Goal: Task Accomplishment & Management: Manage account settings

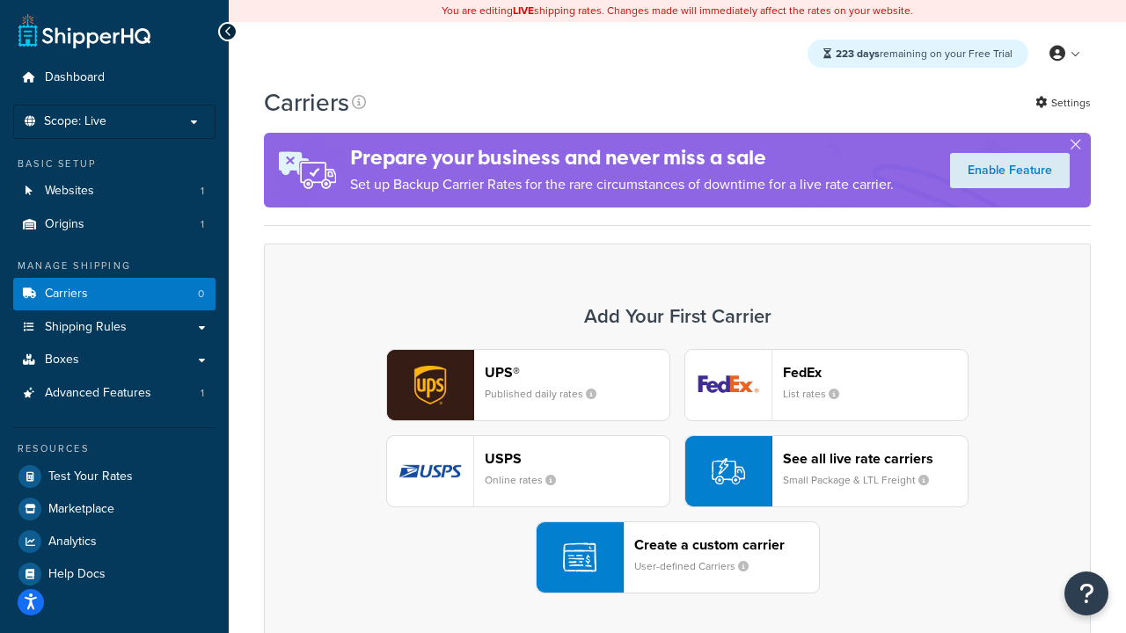
click at [677, 471] on div "UPS® Published daily rates FedEx List rates USPS Online rates See all live rate…" at bounding box center [677, 471] width 790 height 245
click at [875, 372] on header "FedEx" at bounding box center [875, 372] width 185 height 17
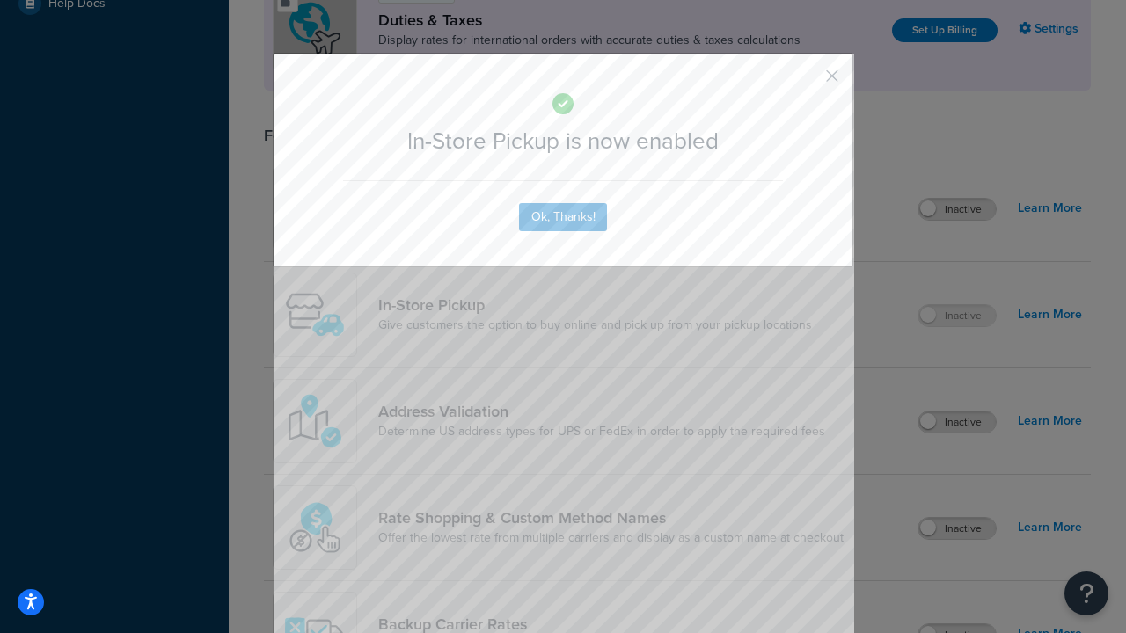
click at [806, 82] on button "button" at bounding box center [806, 82] width 4 height 4
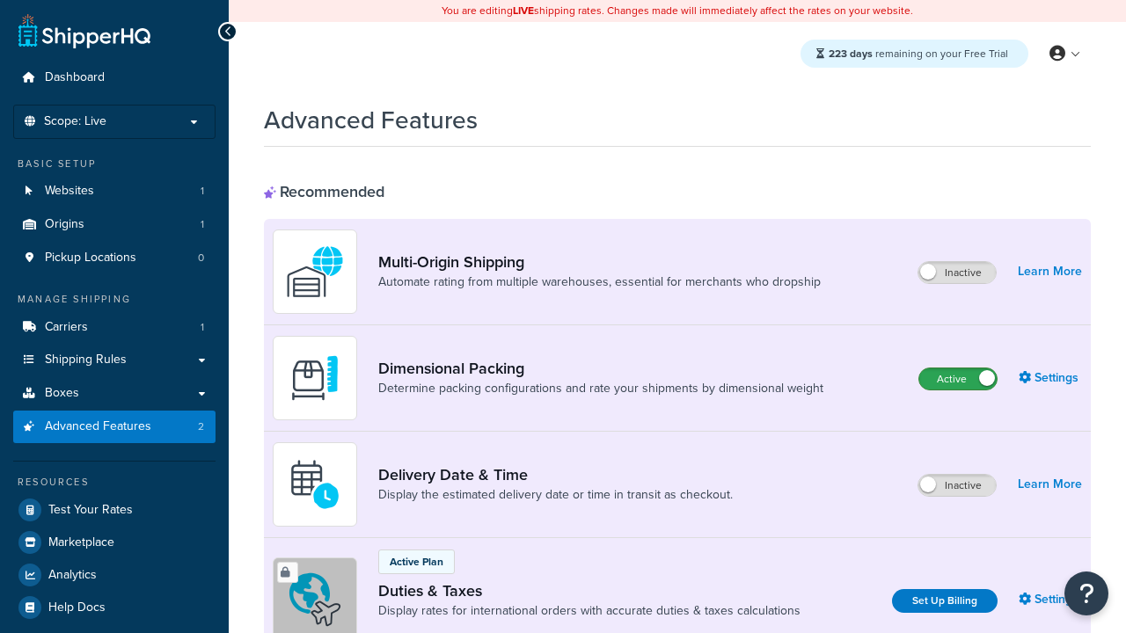
click at [958, 379] on label "Active" at bounding box center [957, 379] width 77 height 21
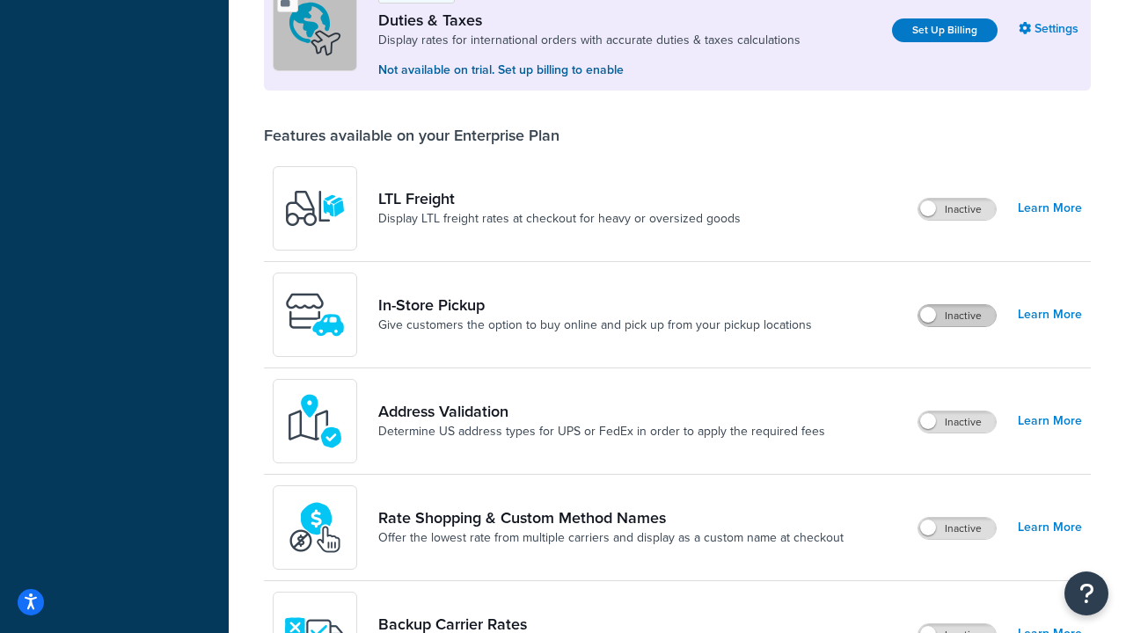
scroll to position [537, 0]
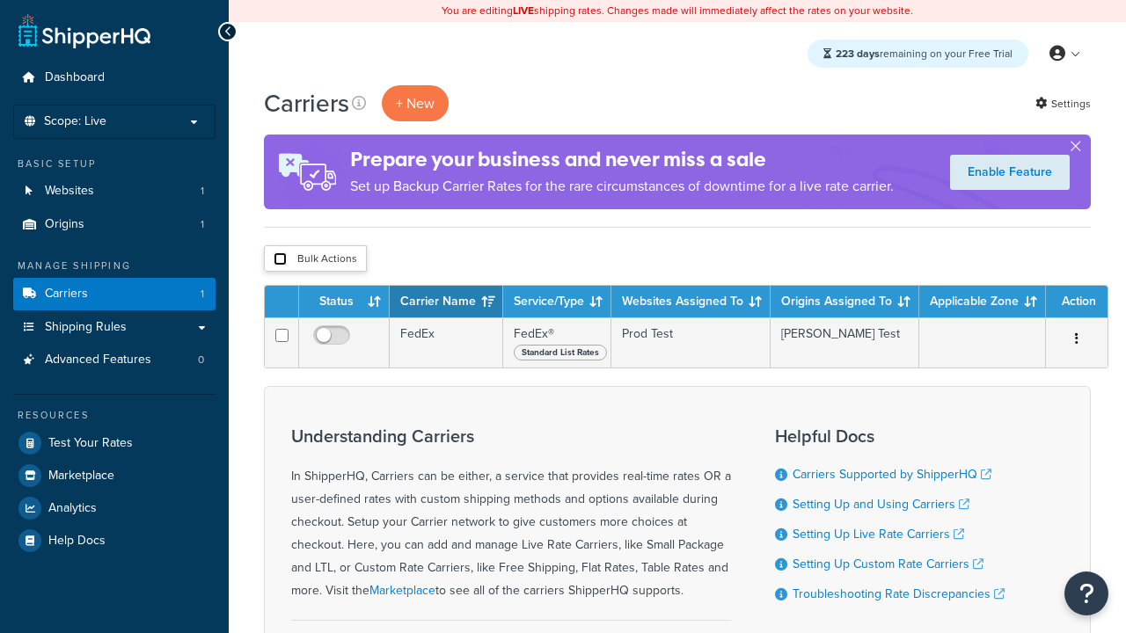
click at [280, 259] on input "checkbox" at bounding box center [280, 258] width 13 height 13
checkbox input "true"
click at [0, 0] on button "Delete" at bounding box center [0, 0] width 0 height 0
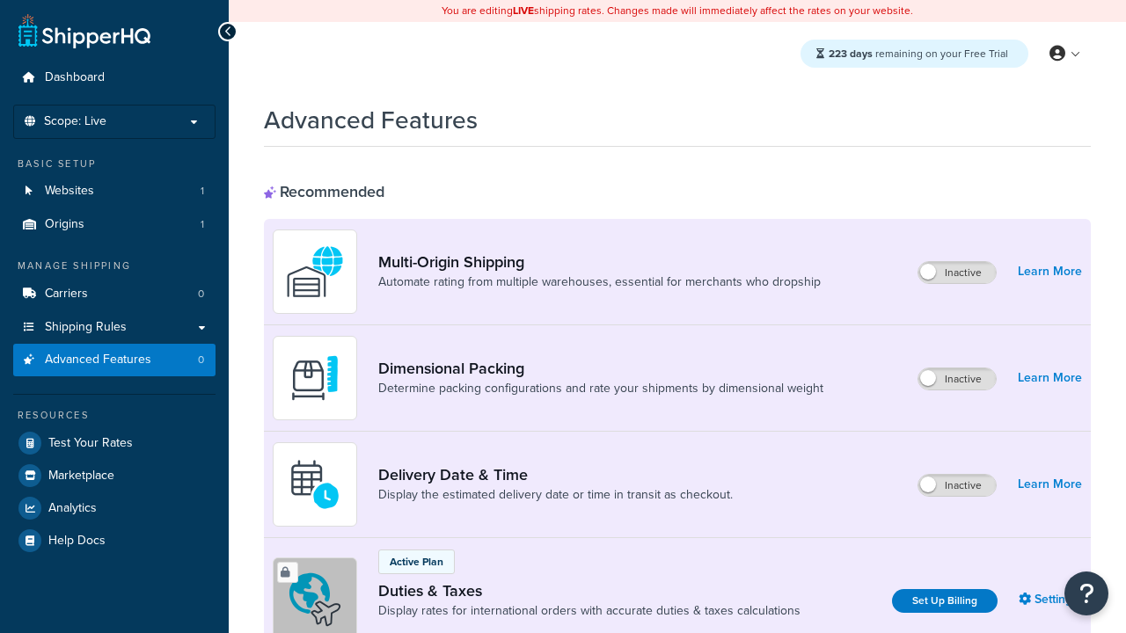
click at [958, 379] on label "Inactive" at bounding box center [956, 379] width 77 height 21
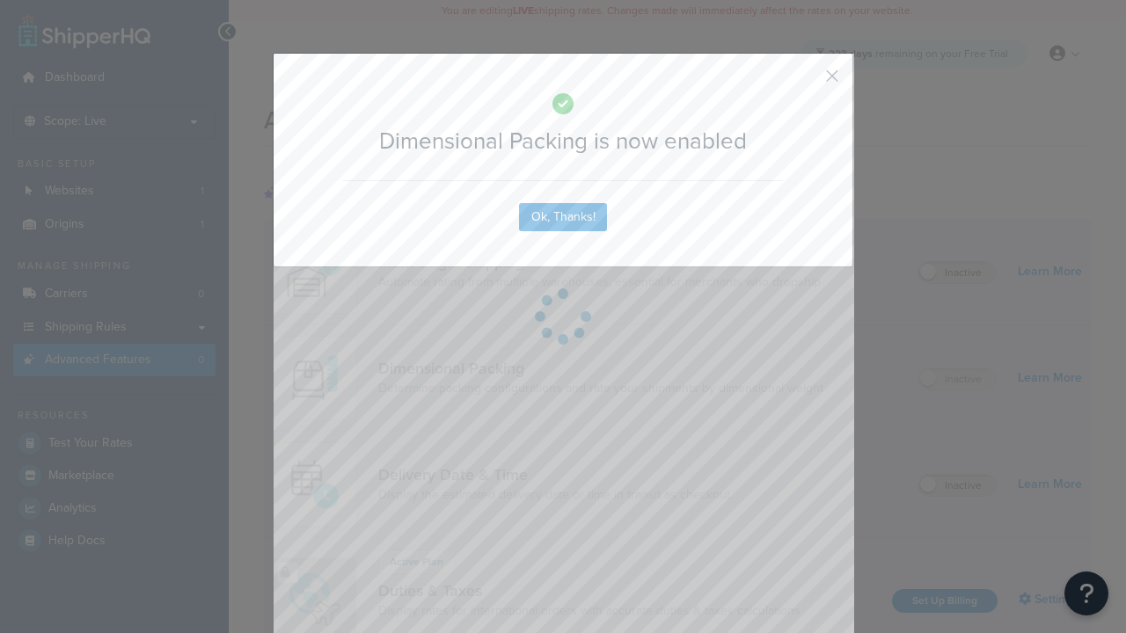
click at [806, 82] on button "button" at bounding box center [806, 82] width 4 height 4
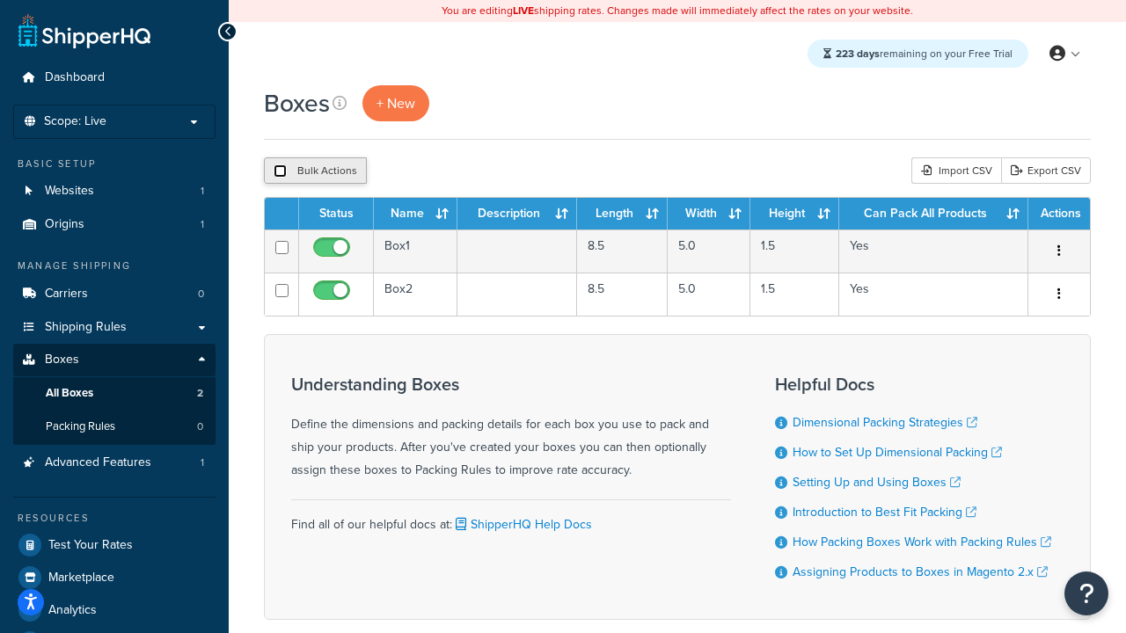
click at [280, 171] on input "checkbox" at bounding box center [280, 170] width 13 height 13
checkbox input "true"
click at [468, 171] on button "Delete" at bounding box center [469, 170] width 61 height 26
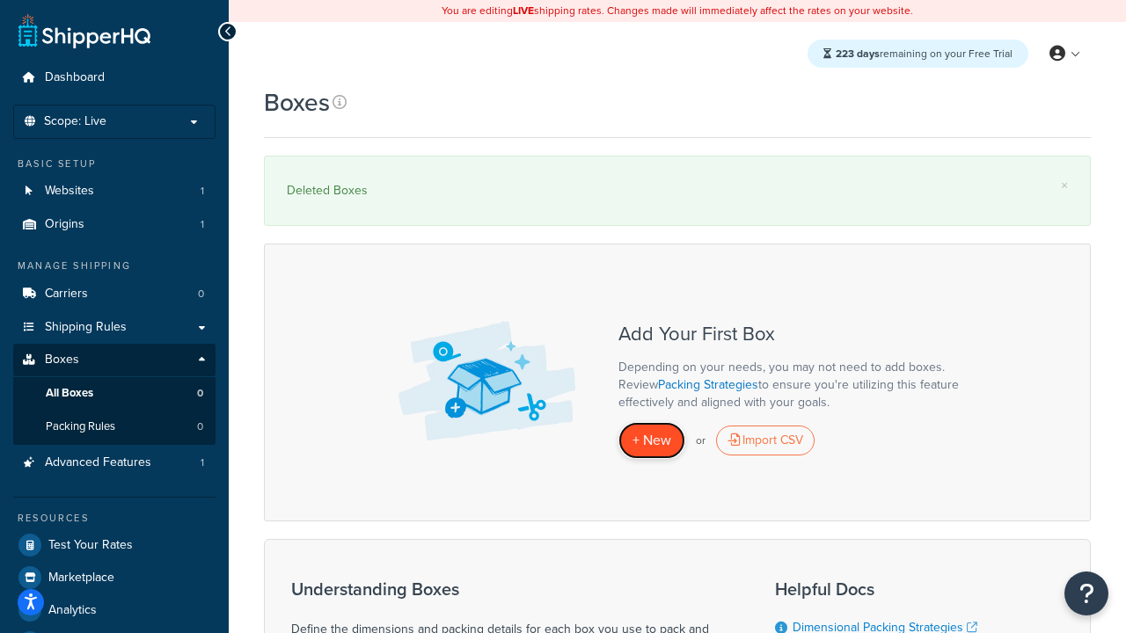
click at [652, 441] on span "+ New" at bounding box center [651, 440] width 39 height 20
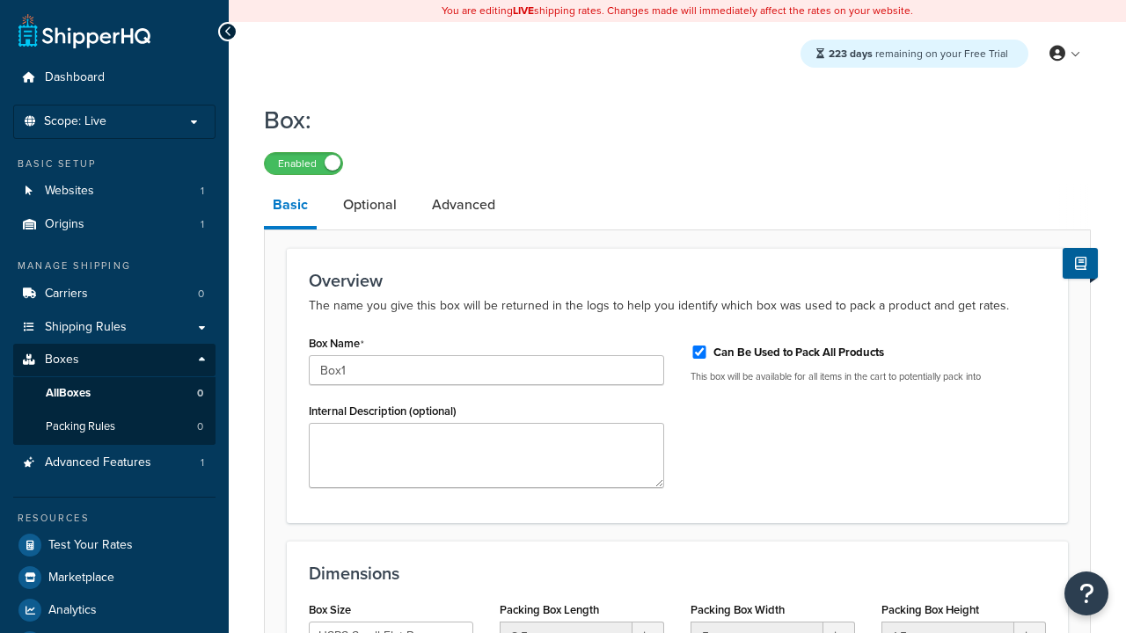
select select "usps_small"
type input "Box1"
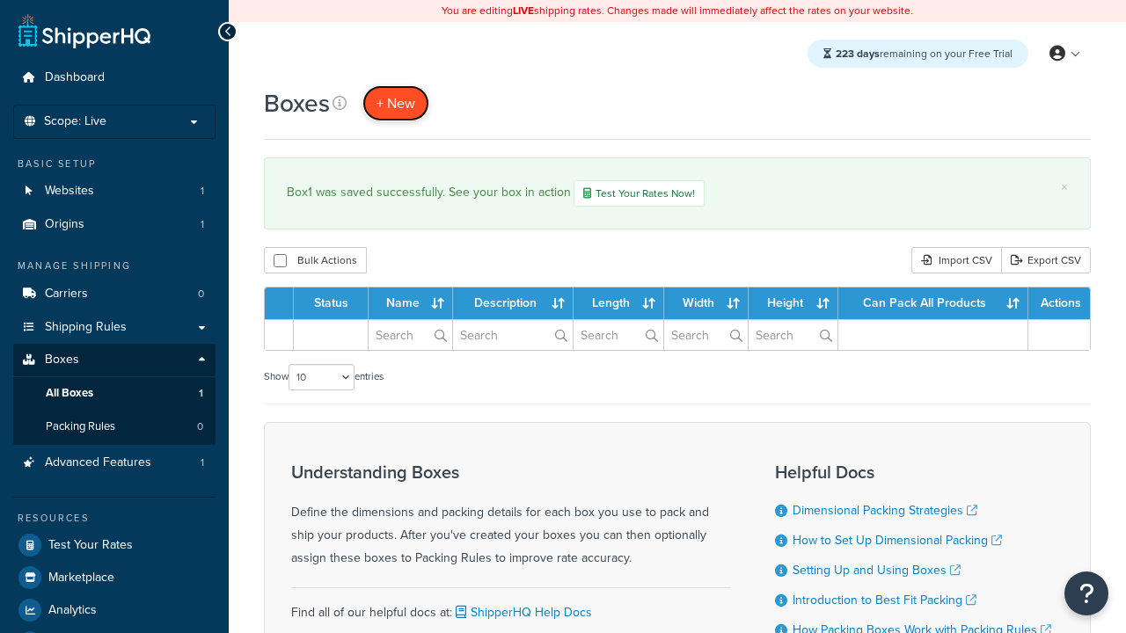
click at [395, 103] on span "+ New" at bounding box center [395, 103] width 39 height 20
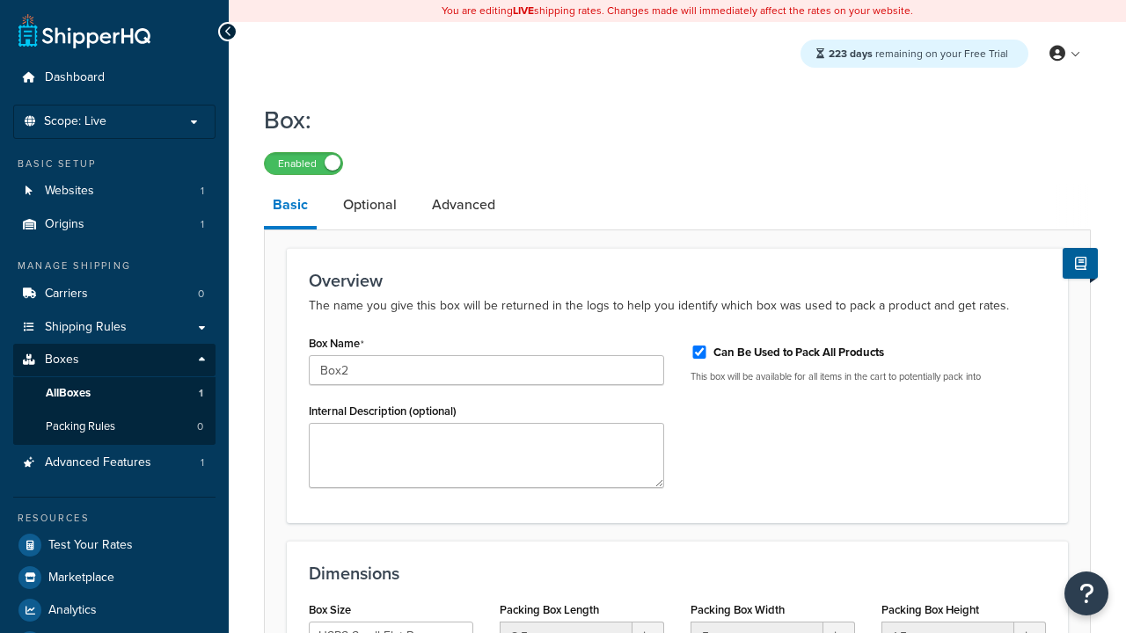
select select "usps_small"
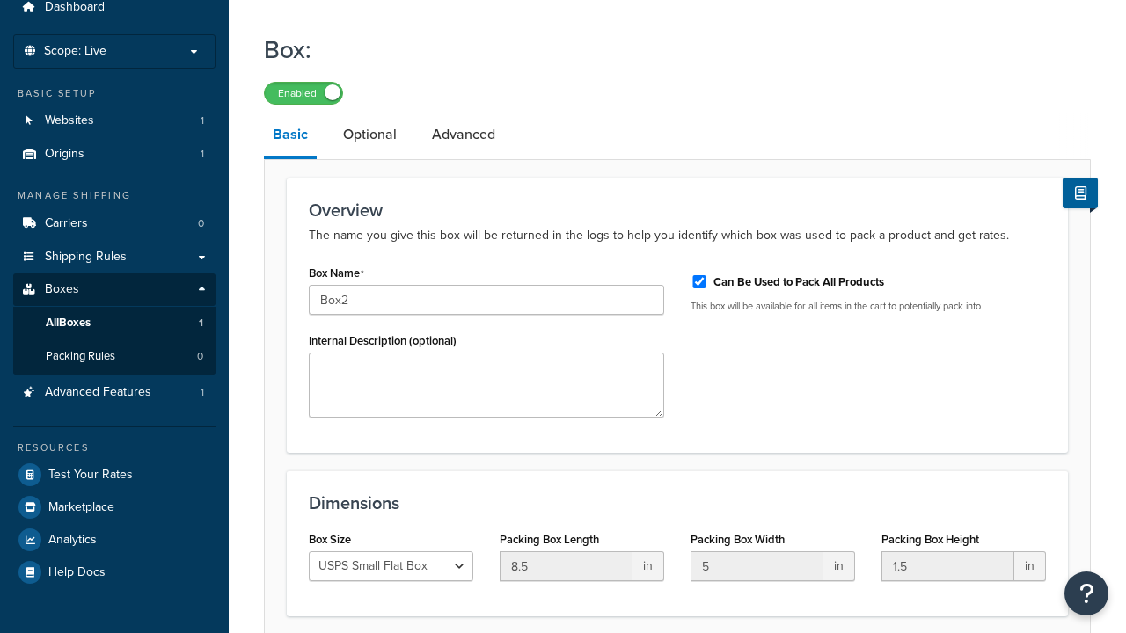
type input "Box2"
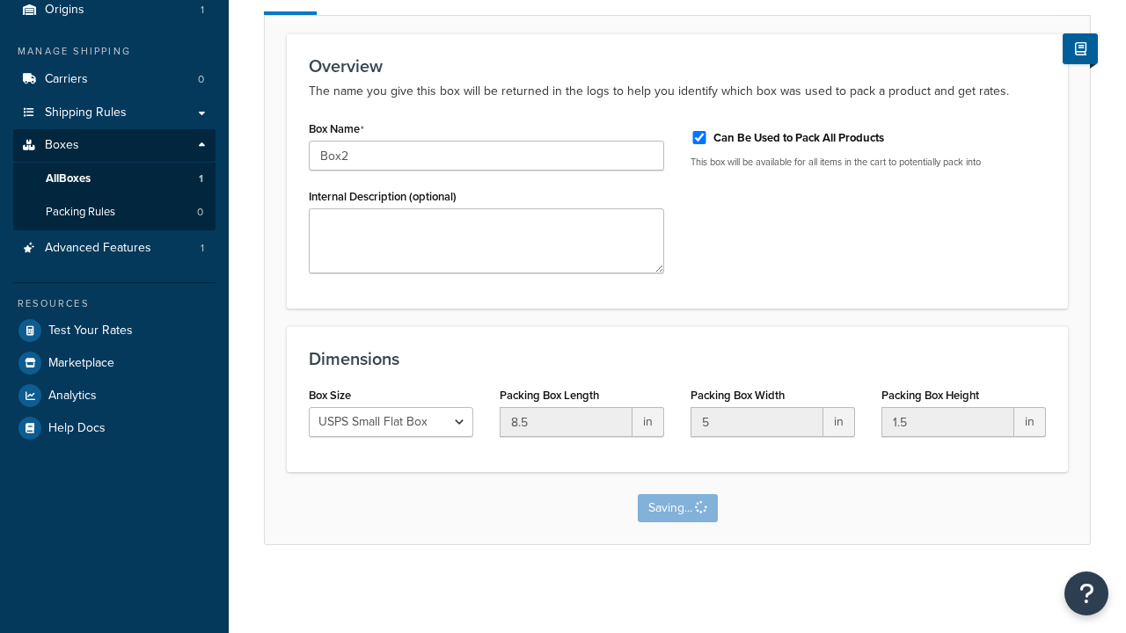
scroll to position [0, 0]
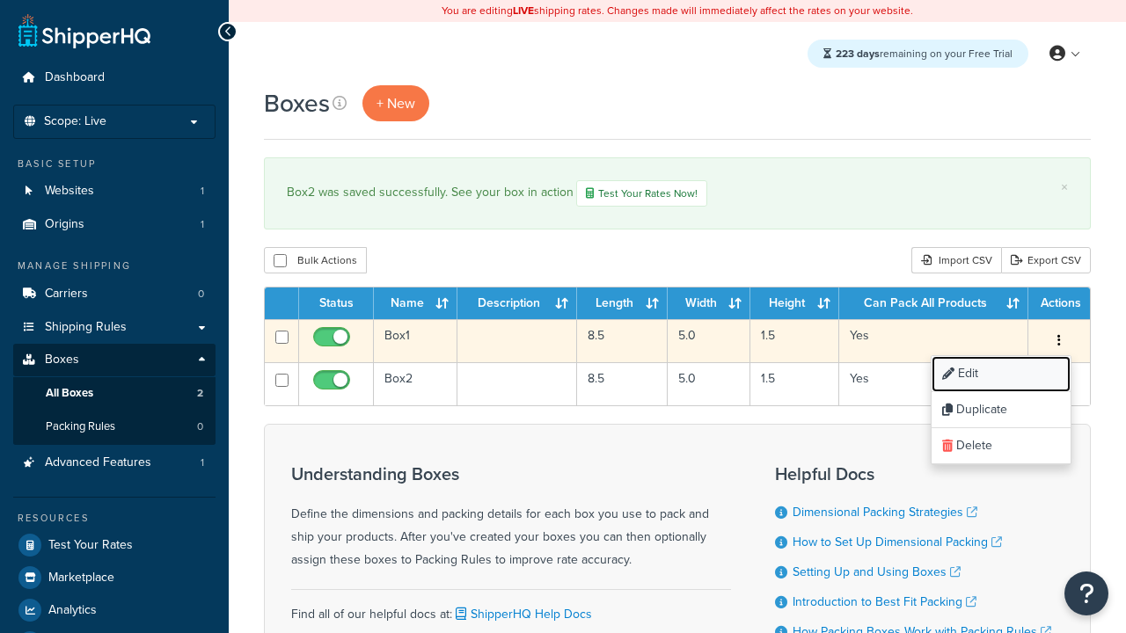
click at [1000, 375] on link "Edit" at bounding box center [1000, 374] width 139 height 36
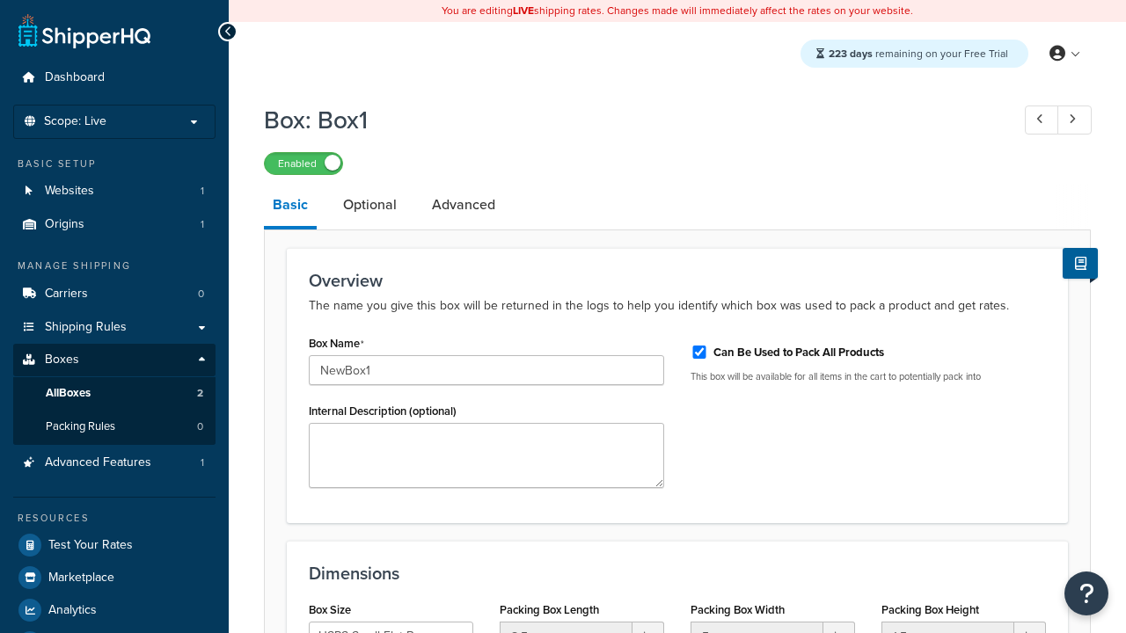
select select "usps_small"
type input "NewBox1"
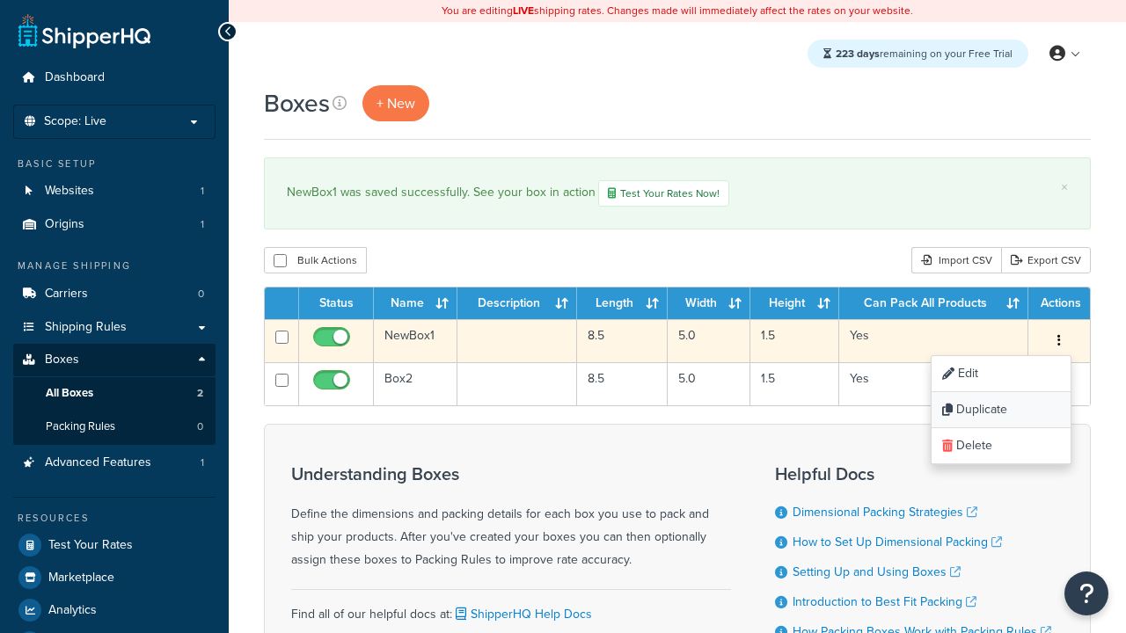
click at [1000, 411] on link "Duplicate" at bounding box center [1000, 410] width 139 height 36
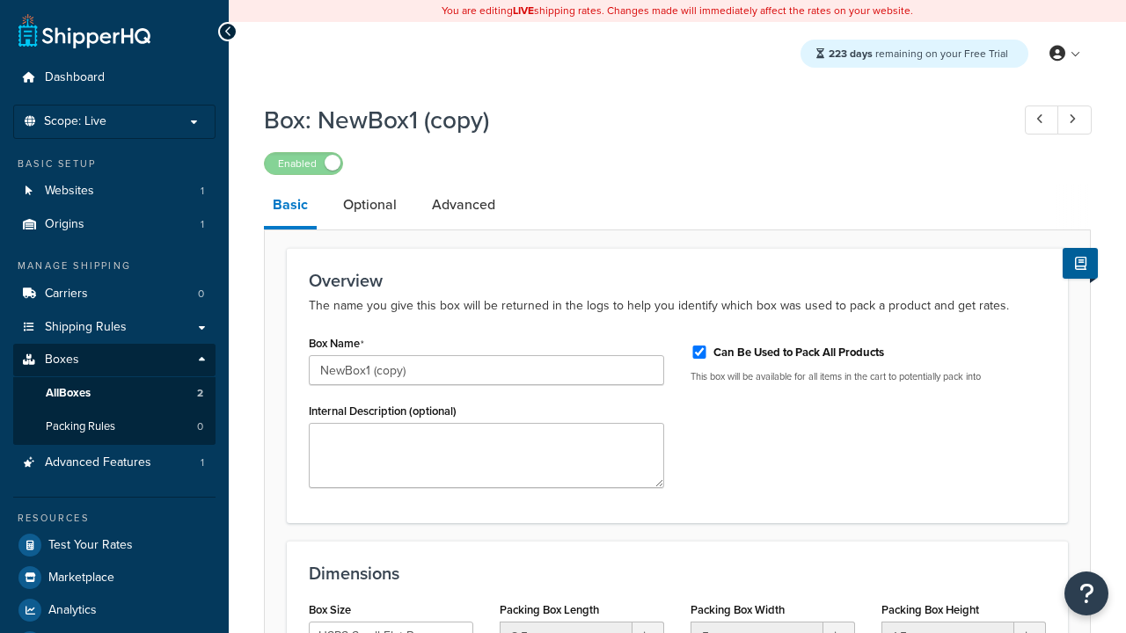
select select "usps_small"
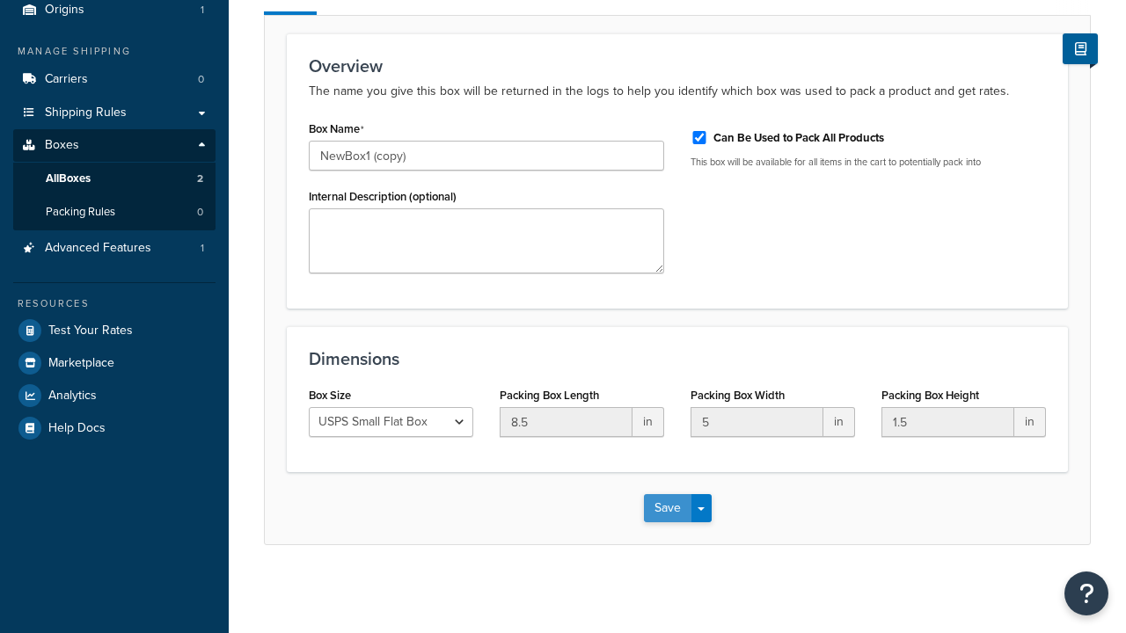
click at [667, 507] on button "Save" at bounding box center [667, 508] width 47 height 28
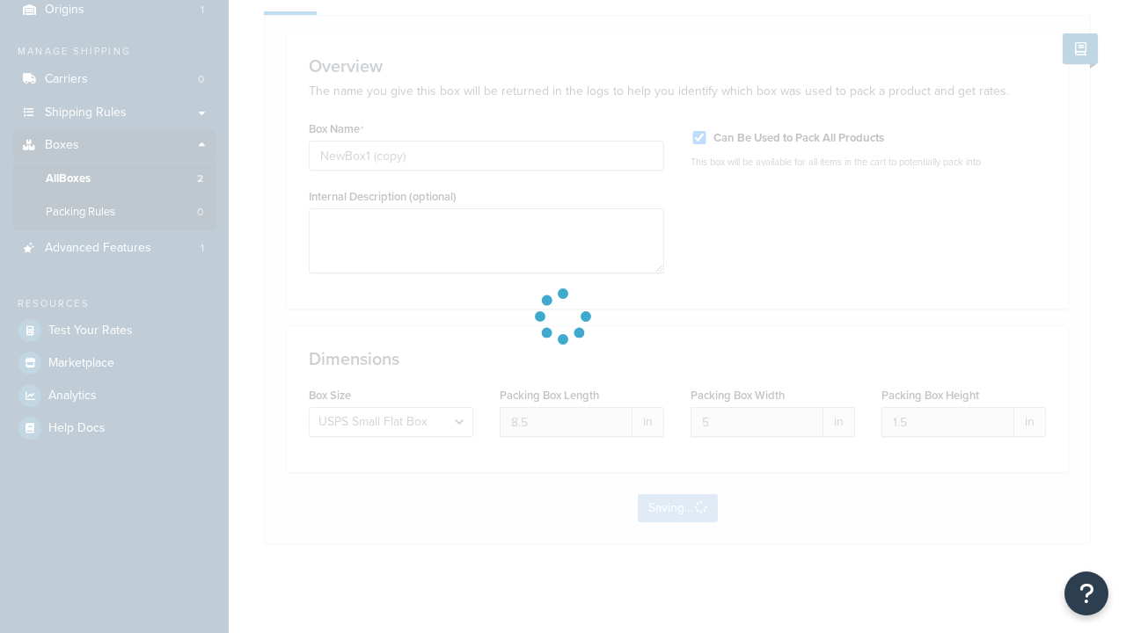
scroll to position [0, 0]
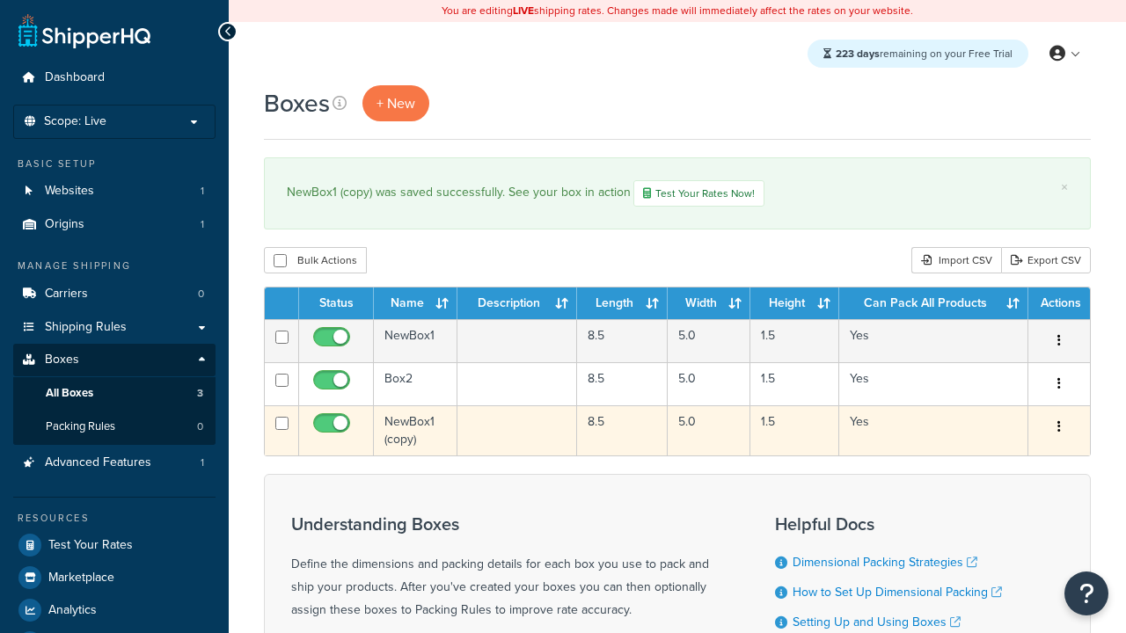
click at [1058, 428] on icon "button" at bounding box center [1059, 426] width 4 height 12
click at [0, 0] on link "Delete" at bounding box center [0, 0] width 0 height 0
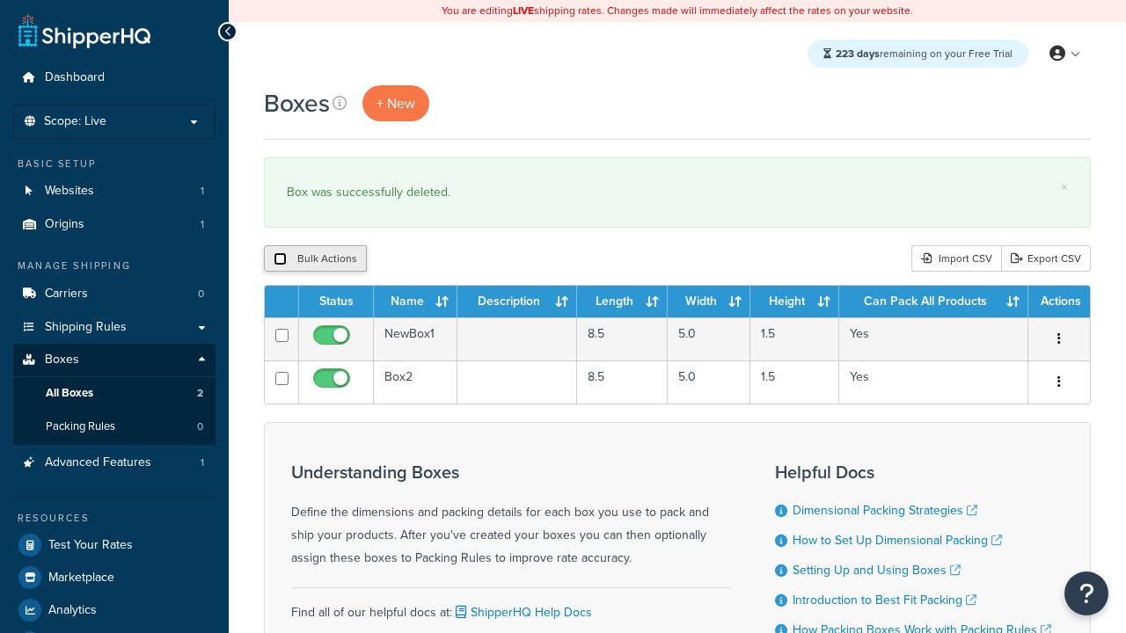
click at [280, 259] on input "checkbox" at bounding box center [280, 258] width 13 height 13
checkbox input "true"
click at [468, 259] on button "Delete" at bounding box center [469, 258] width 61 height 26
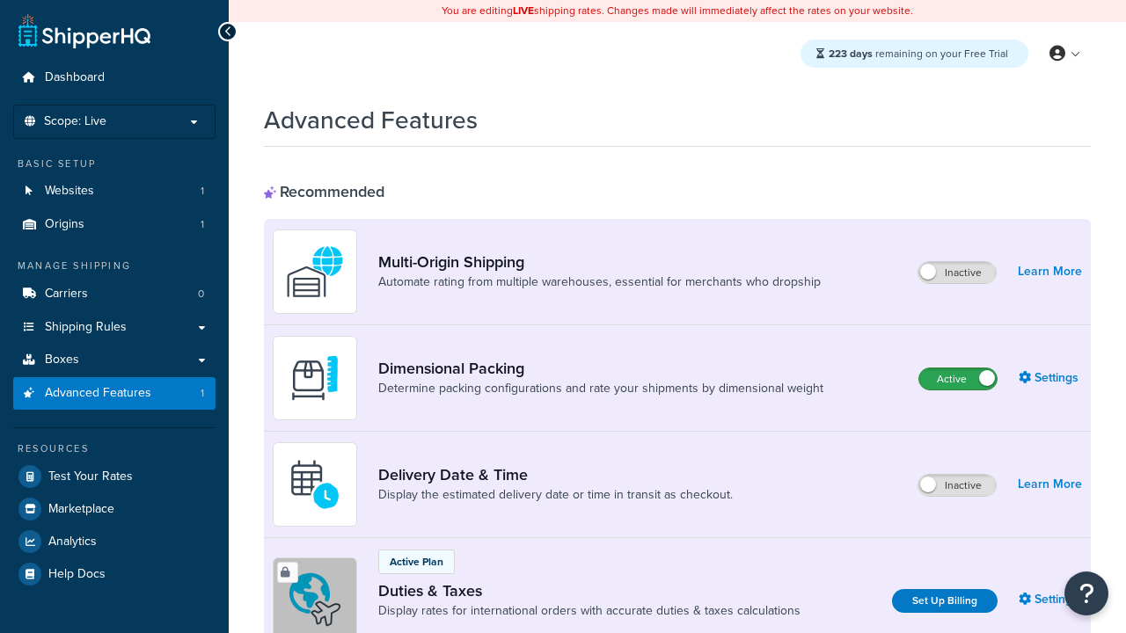
click at [958, 379] on label "Active" at bounding box center [957, 379] width 77 height 21
